Goal: Navigation & Orientation: Find specific page/section

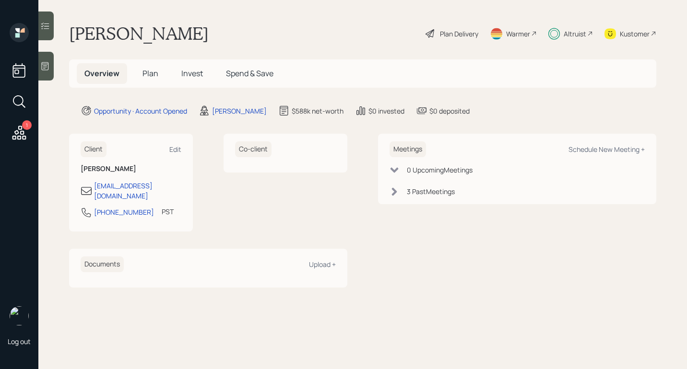
click at [569, 36] on div "Altruist" at bounding box center [575, 34] width 23 height 10
click at [566, 33] on div "Altruist" at bounding box center [575, 34] width 23 height 10
